Goal: Task Accomplishment & Management: Manage account settings

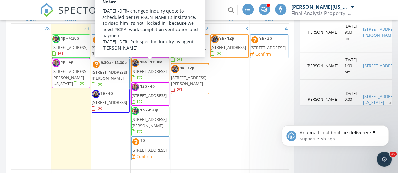
scroll to position [359, 0]
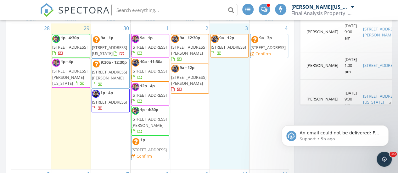
click at [238, 107] on div "3 9a - 12p 8314 Quincy St, Norfolk 23518" at bounding box center [229, 96] width 39 height 146
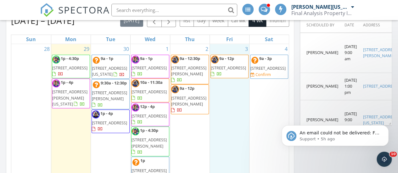
scroll to position [337, 0]
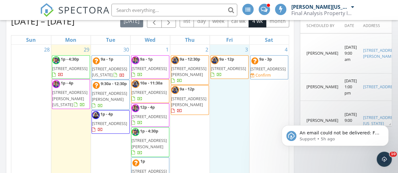
click at [63, 97] on span "1736 Vankar Dr 306, Virginia Beach 23456" at bounding box center [69, 99] width 35 height 18
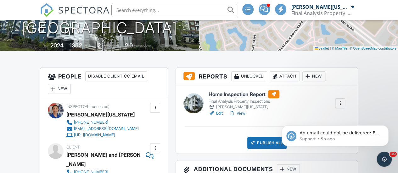
scroll to position [118, 0]
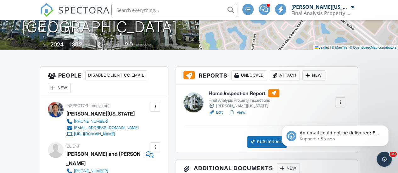
click at [242, 110] on link "View" at bounding box center [237, 113] width 16 height 6
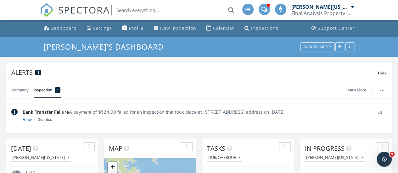
click at [265, 10] on span at bounding box center [264, 9] width 7 height 6
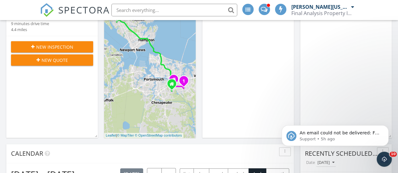
scroll to position [318, 0]
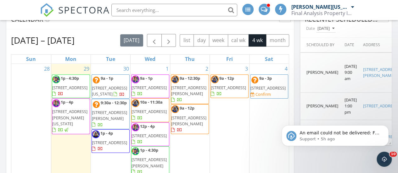
click at [74, 112] on span "1736 Vankar Dr 306, Virginia Beach 23456" at bounding box center [69, 118] width 35 height 18
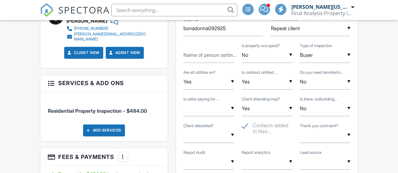
click at [208, 136] on input "text" at bounding box center [208, 135] width 51 height 15
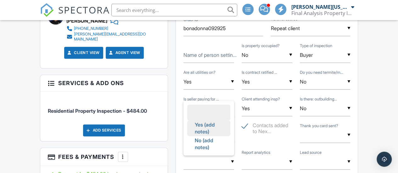
click at [210, 122] on span "Yes (add notes)" at bounding box center [209, 128] width 38 height 23
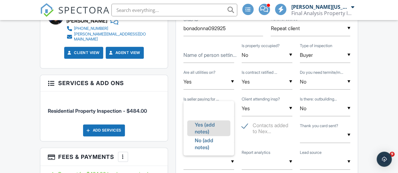
type input "Yes (add notes)"
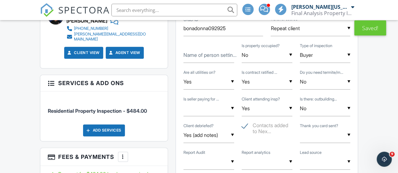
click at [313, 136] on div "▼ Yes No (add notes) Yes No (add notes)" at bounding box center [325, 135] width 51 height 15
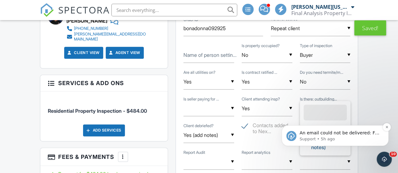
click at [315, 143] on div "An email could not be delivered: For more information, view Why emails don't ge…" at bounding box center [335, 136] width 107 height 21
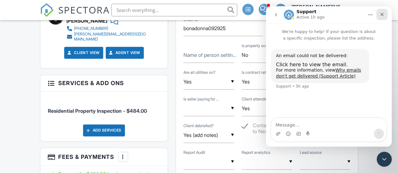
click at [381, 14] on icon "Close" at bounding box center [382, 14] width 5 height 5
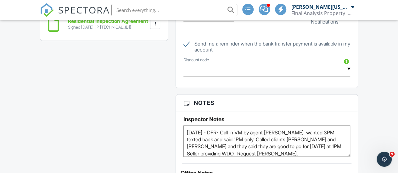
scroll to position [570, 0]
click at [186, 128] on textarea "[DATE] - DFR- Call in VM by agent [PERSON_NAME], wanted 3PM texted back and sai…" at bounding box center [266, 140] width 167 height 31
click at [186, 129] on textarea "[DATE] - DFR- Call in VM by agent [PERSON_NAME], wanted 3PM texted back and sai…" at bounding box center [266, 140] width 167 height 31
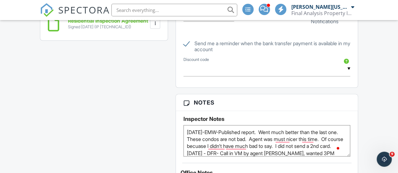
click at [213, 151] on textarea "[DATE] - DFR- Call in VM by agent [PERSON_NAME], wanted 3PM texted back and sai…" at bounding box center [266, 140] width 167 height 31
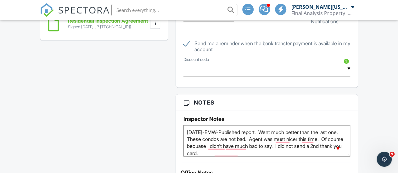
click at [261, 153] on textarea "[DATE] - DFR- Call in VM by agent [PERSON_NAME], wanted 3PM texted back and sai…" at bounding box center [266, 140] width 167 height 31
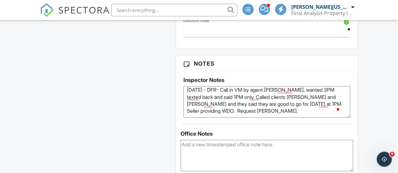
scroll to position [609, 0]
type textarea "[DATE]-EMW-Published report. Went much better than the last one. These condos a…"
click at [259, 155] on textarea at bounding box center [267, 155] width 172 height 31
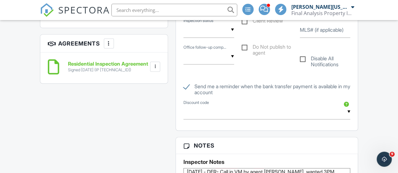
scroll to position [596, 0]
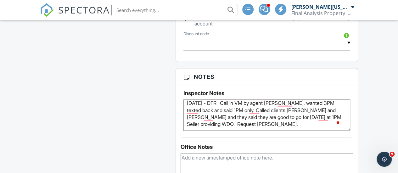
click at [235, 165] on textarea "To enrich screen reader interactions, please activate Accessibility in Grammarl…" at bounding box center [267, 168] width 172 height 31
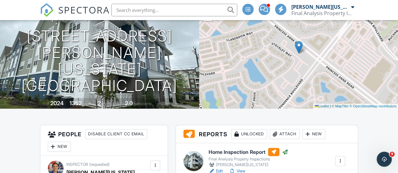
scroll to position [0, 0]
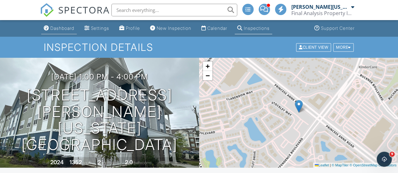
click at [64, 27] on div "Dashboard" at bounding box center [62, 27] width 24 height 5
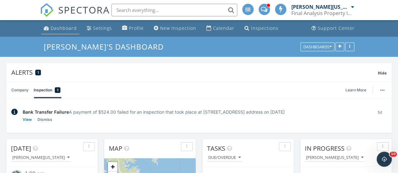
click at [59, 30] on div "Dashboard" at bounding box center [64, 28] width 26 height 6
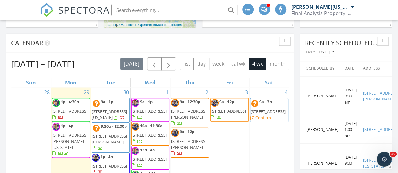
scroll to position [325, 0]
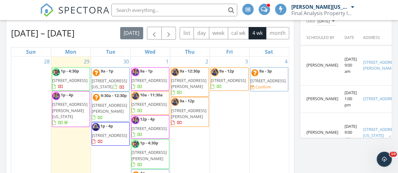
click at [64, 105] on span "1p - 4p 1736 Vankar Dr 306, Virginia Beach 23456" at bounding box center [70, 109] width 37 height 34
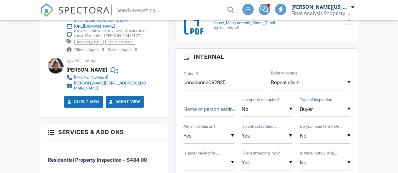
scroll to position [319, 0]
click at [190, 82] on input "bonadonna092925" at bounding box center [223, 82] width 80 height 15
click at [185, 82] on input "bonadonna092925" at bounding box center [223, 82] width 80 height 15
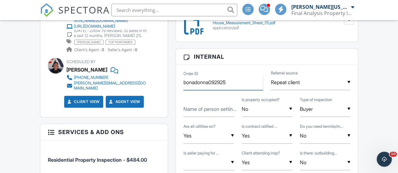
drag, startPoint x: 184, startPoint y: 82, endPoint x: 243, endPoint y: 86, distance: 59.3
click at [243, 86] on input "bonadonna092925" at bounding box center [223, 82] width 80 height 15
click at [220, 80] on input "bonadonna092925" at bounding box center [223, 82] width 80 height 15
drag, startPoint x: 233, startPoint y: 82, endPoint x: 151, endPoint y: 71, distance: 82.4
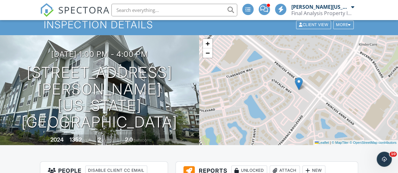
scroll to position [10, 0]
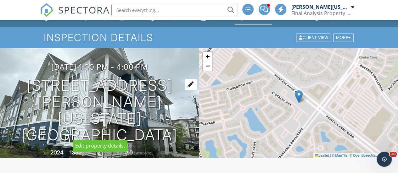
click at [164, 90] on h1 "1736 Vankar Dr 306 Virginia Beach, VA 23456" at bounding box center [99, 110] width 179 height 66
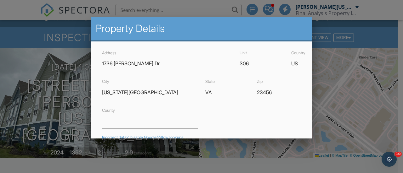
click at [23, 62] on div at bounding box center [201, 77] width 403 height 217
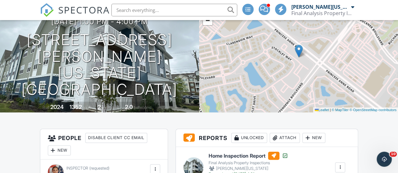
scroll to position [0, 0]
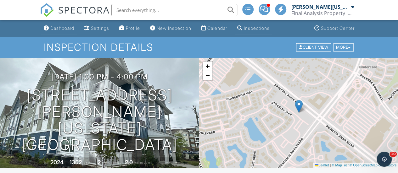
click at [62, 27] on div "Dashboard" at bounding box center [62, 27] width 24 height 5
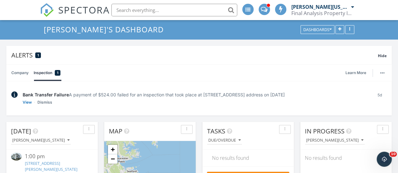
scroll to position [18, 0]
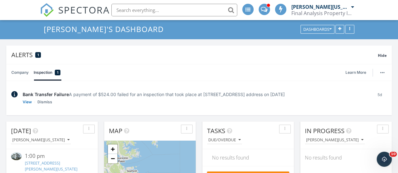
click at [263, 10] on span at bounding box center [264, 9] width 7 height 6
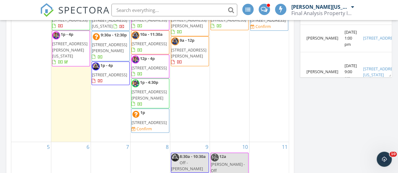
scroll to position [359, 0]
